Goal: Find specific page/section: Find specific page/section

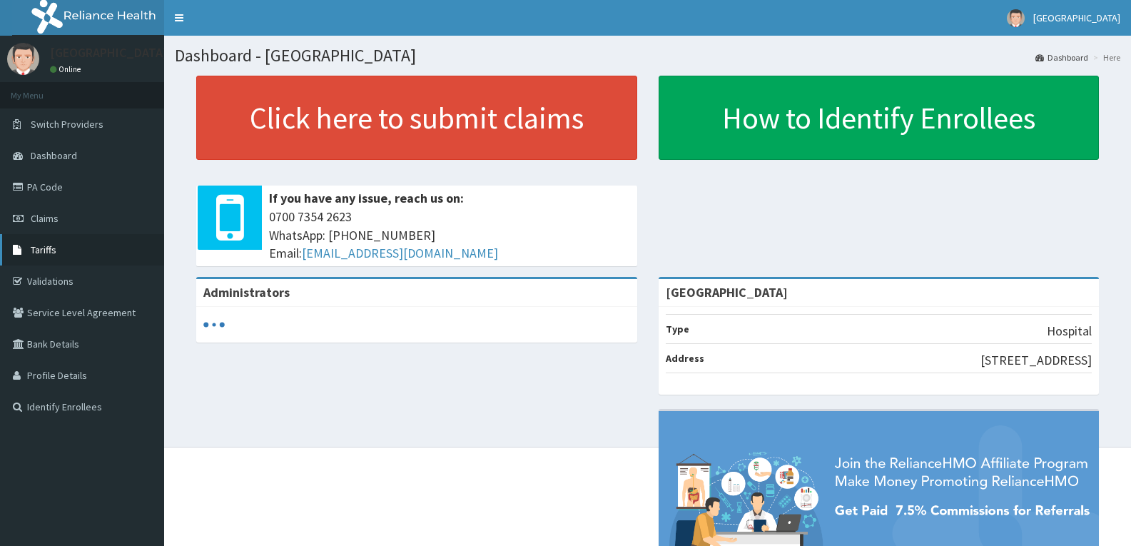
click at [89, 246] on link "Tariffs" at bounding box center [82, 249] width 164 height 31
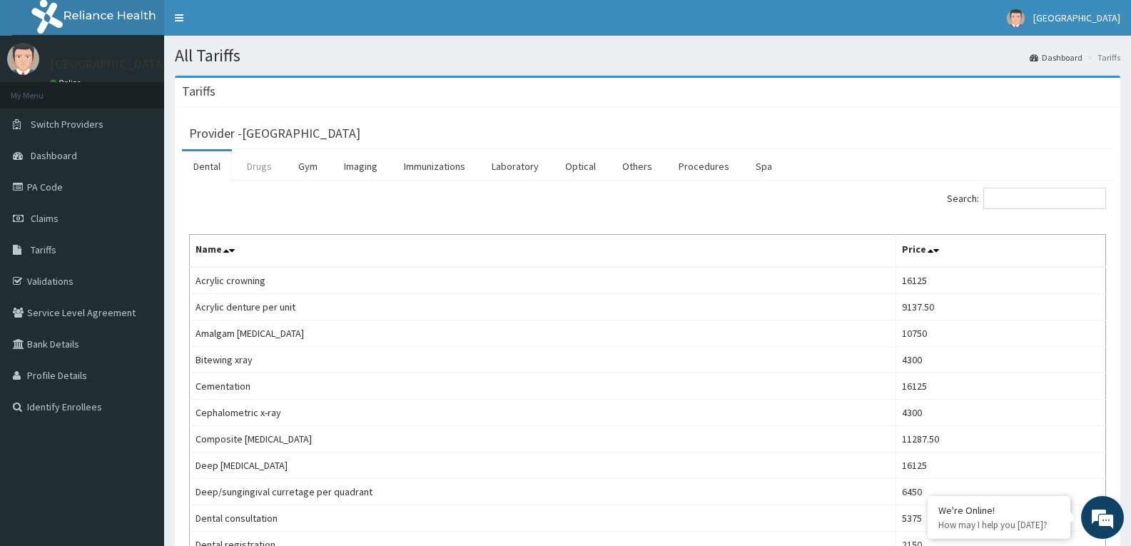
click at [262, 168] on link "Drugs" at bounding box center [260, 166] width 48 height 30
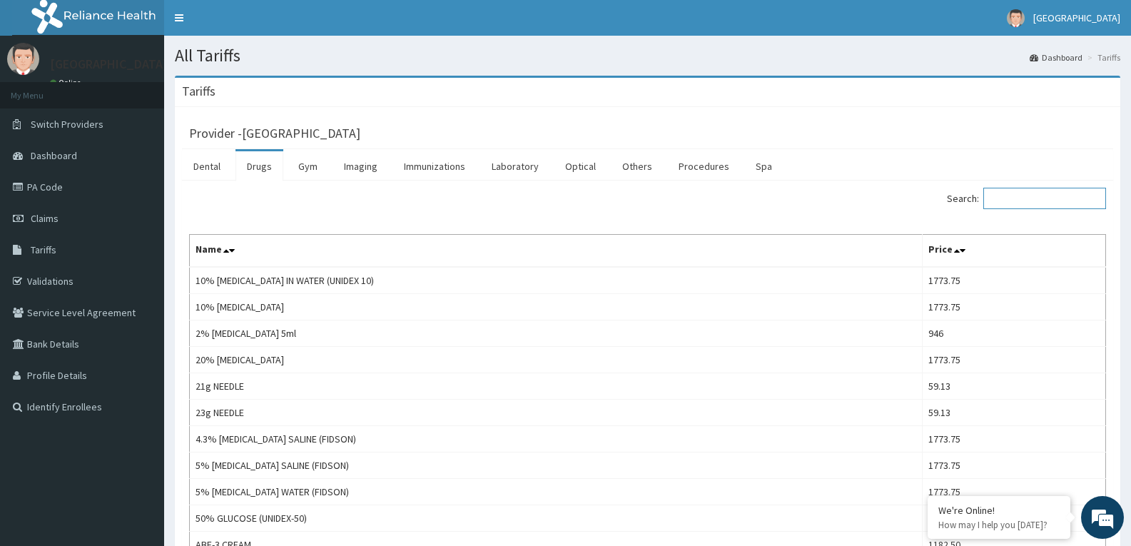
click at [1015, 199] on input "Search:" at bounding box center [1045, 198] width 123 height 21
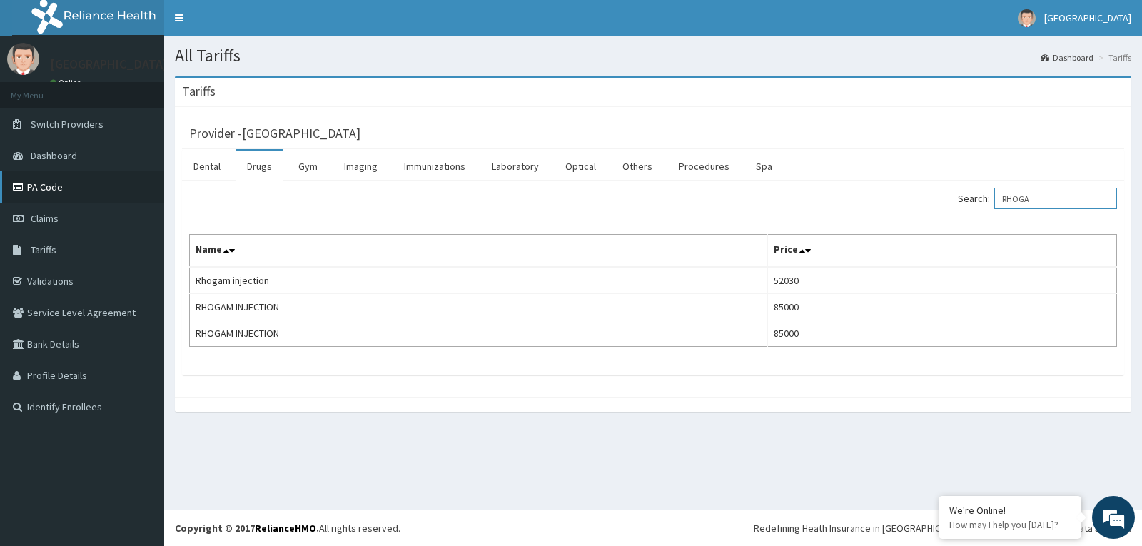
type input "RHOGA"
click at [99, 188] on link "PA Code" at bounding box center [82, 186] width 164 height 31
